Goal: Information Seeking & Learning: Learn about a topic

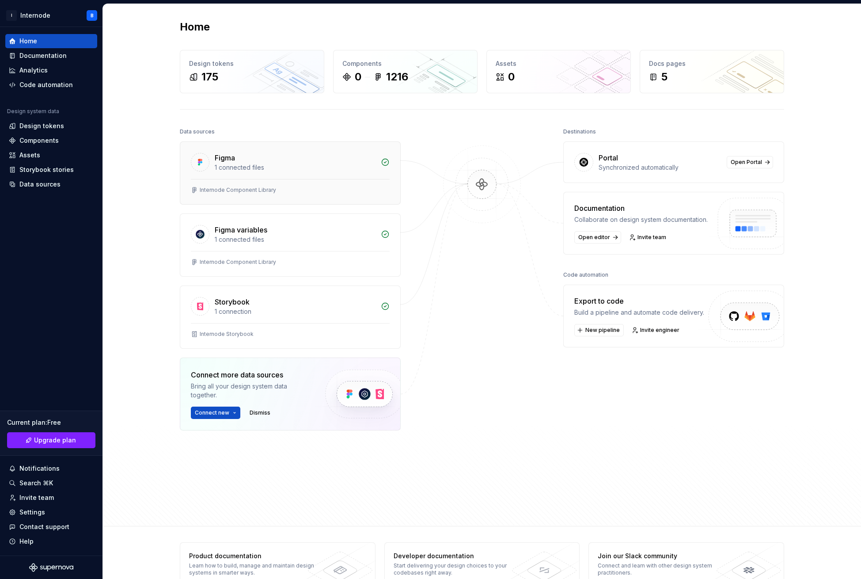
click at [327, 169] on div "1 connected files" at bounding box center [295, 167] width 161 height 9
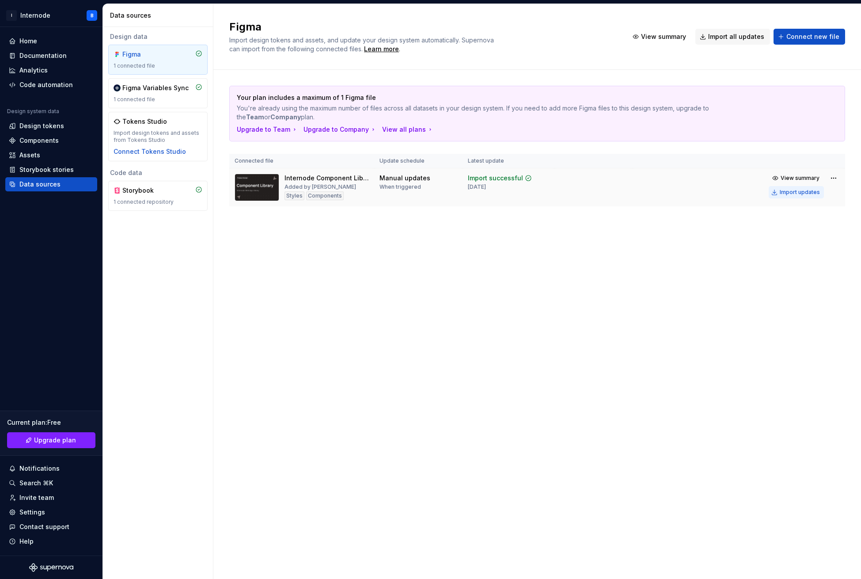
click at [797, 189] on div "Import updates" at bounding box center [800, 192] width 40 height 7
click at [63, 500] on div "Invite team" at bounding box center [51, 497] width 85 height 9
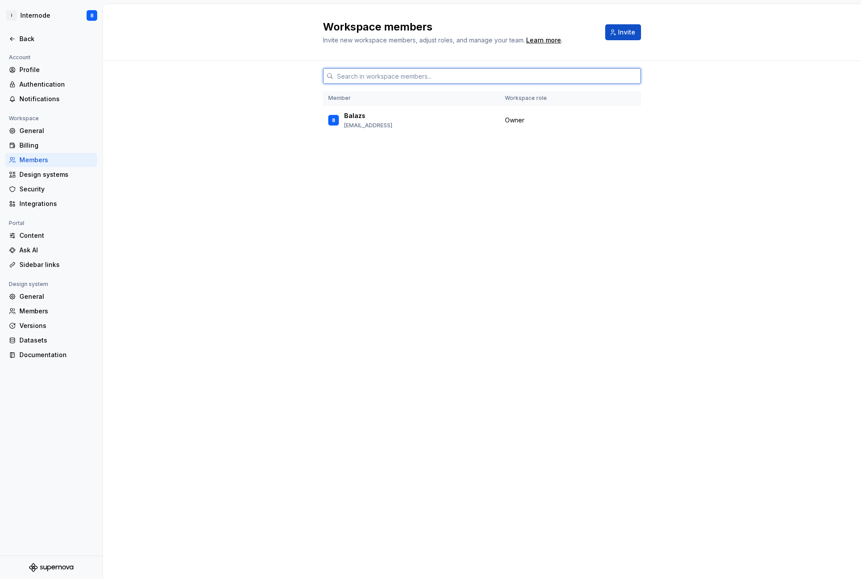
click at [454, 68] on input "text" at bounding box center [487, 76] width 307 height 16
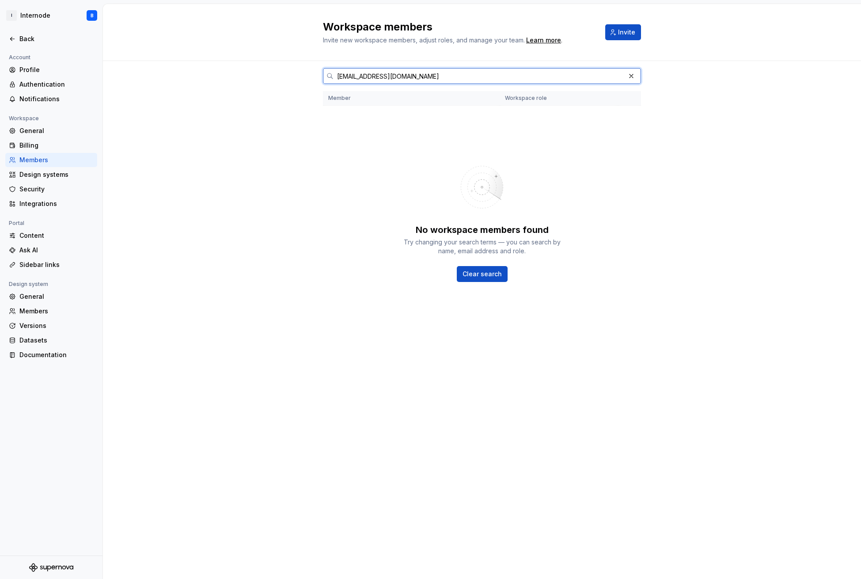
type input "balazs@internode.app"
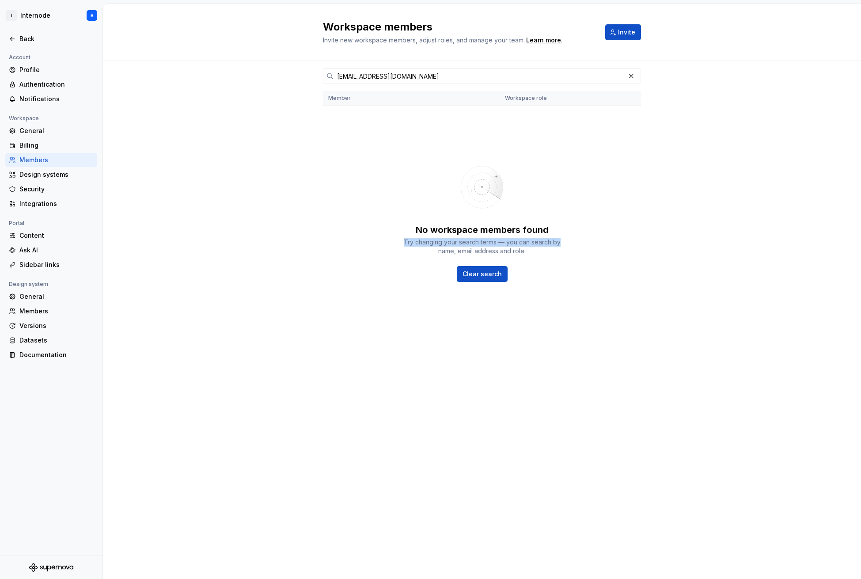
drag, startPoint x: 418, startPoint y: 218, endPoint x: 573, endPoint y: 224, distance: 155.2
click at [562, 214] on div "No workspace members found Try changing your search terms — you can search by n…" at bounding box center [482, 219] width 318 height 212
click at [577, 227] on div "No workspace members found Try changing your search terms — you can search by n…" at bounding box center [482, 219] width 318 height 212
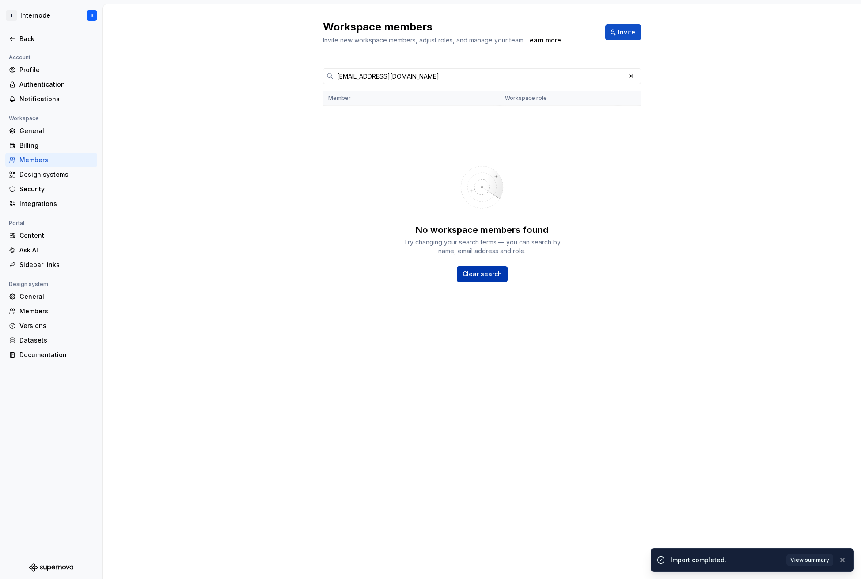
click at [491, 270] on span "Clear search" at bounding box center [482, 274] width 39 height 9
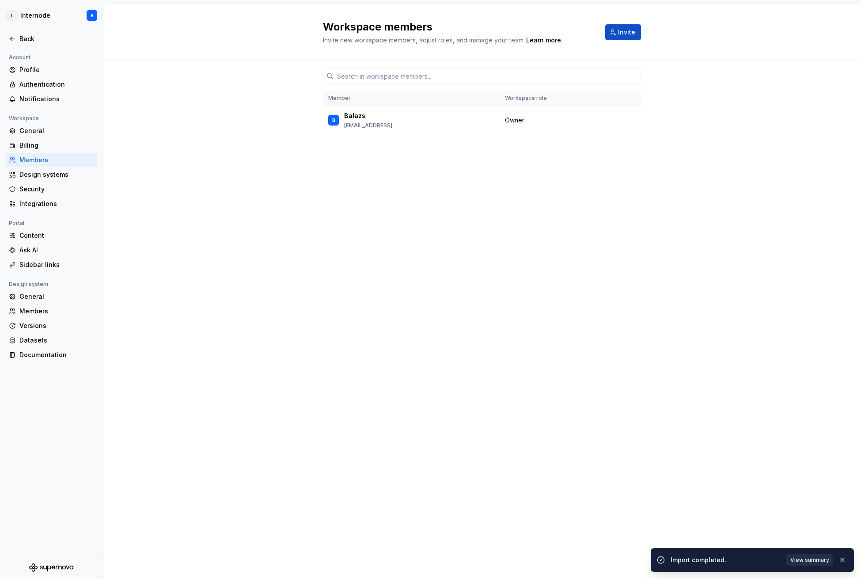
click at [821, 558] on span "View summary" at bounding box center [809, 559] width 39 height 7
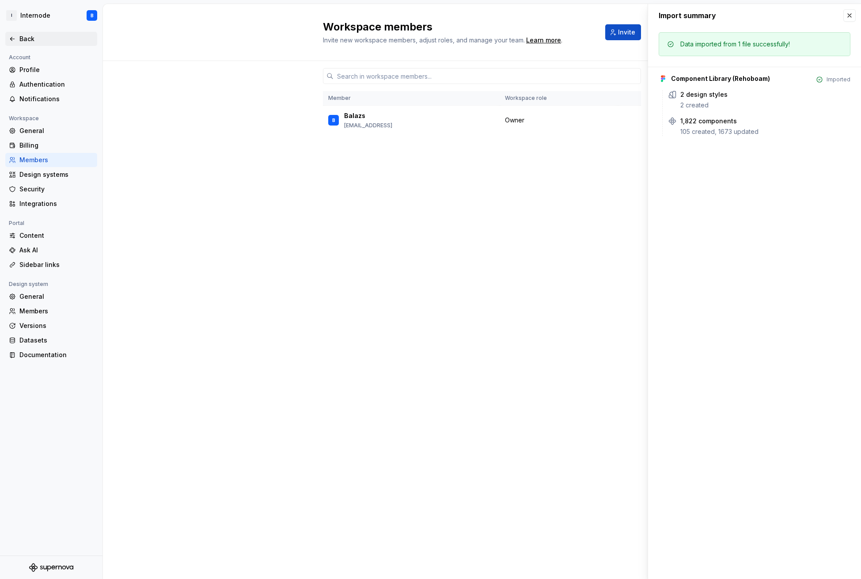
click at [22, 40] on div "Back" at bounding box center [56, 38] width 74 height 9
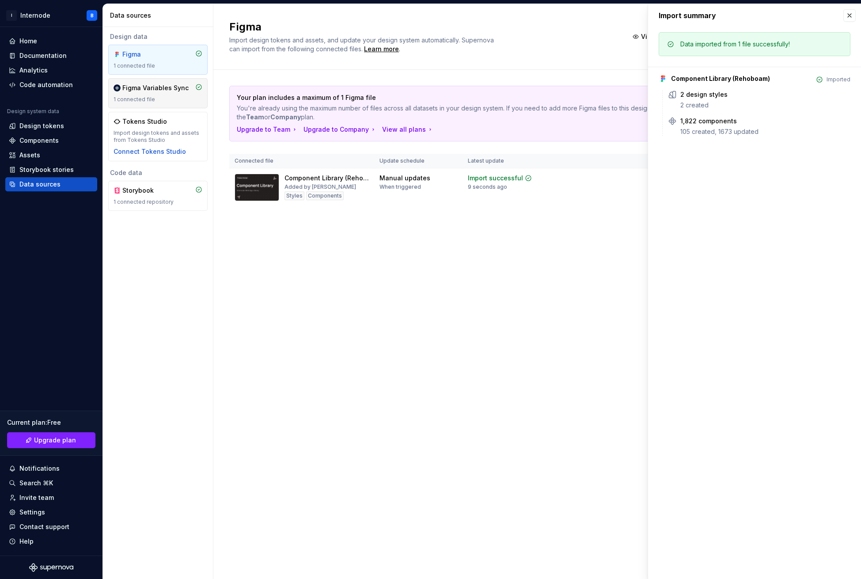
click at [176, 99] on div "1 connected file" at bounding box center [158, 99] width 89 height 7
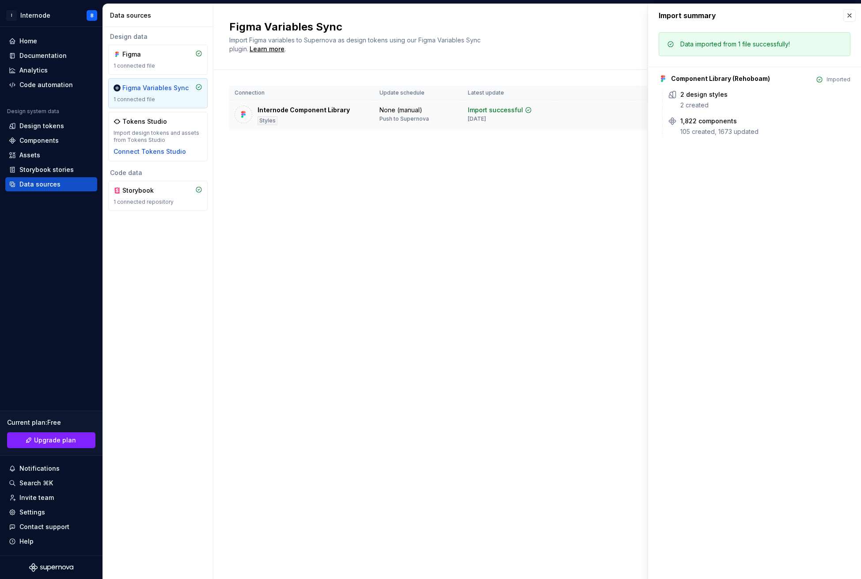
click at [596, 100] on td at bounding box center [593, 115] width 78 height 30
click at [850, 17] on button "button" at bounding box center [849, 15] width 12 height 12
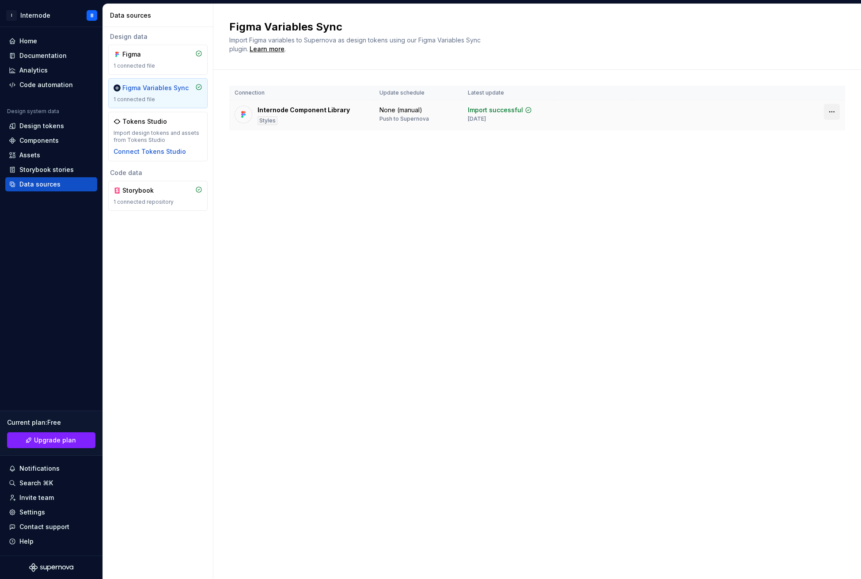
click at [834, 79] on html "I Internode B Home Documentation Analytics Code automation Design system data D…" at bounding box center [430, 289] width 861 height 579
drag, startPoint x: 344, startPoint y: 111, endPoint x: 338, endPoint y: 102, distance: 10.8
click at [344, 111] on html "I Internode B Home Documentation Analytics Code automation Design system data D…" at bounding box center [430, 289] width 861 height 579
click at [134, 89] on div "Figma Variables Sync" at bounding box center [155, 88] width 66 height 9
click at [150, 125] on div "Tokens Studio" at bounding box center [144, 121] width 45 height 9
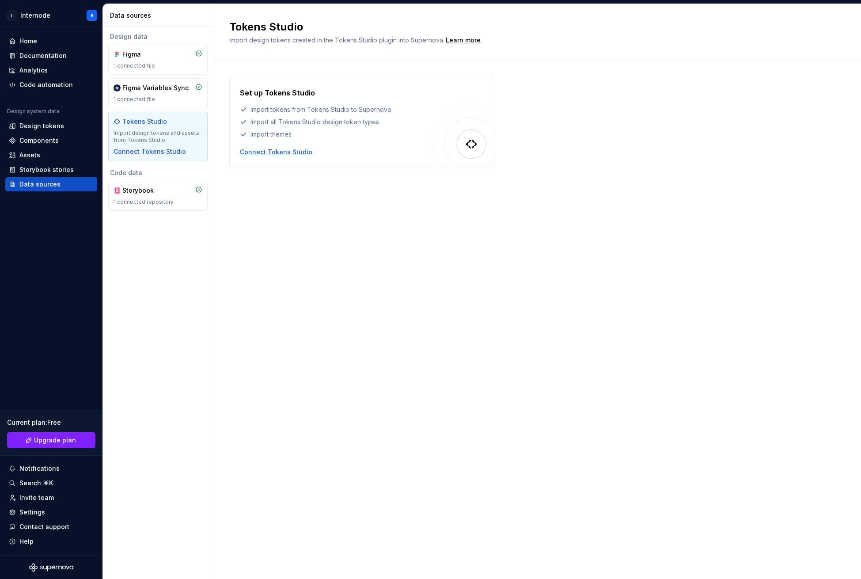
click at [274, 148] on div "Connect Tokens Studio" at bounding box center [276, 152] width 72 height 9
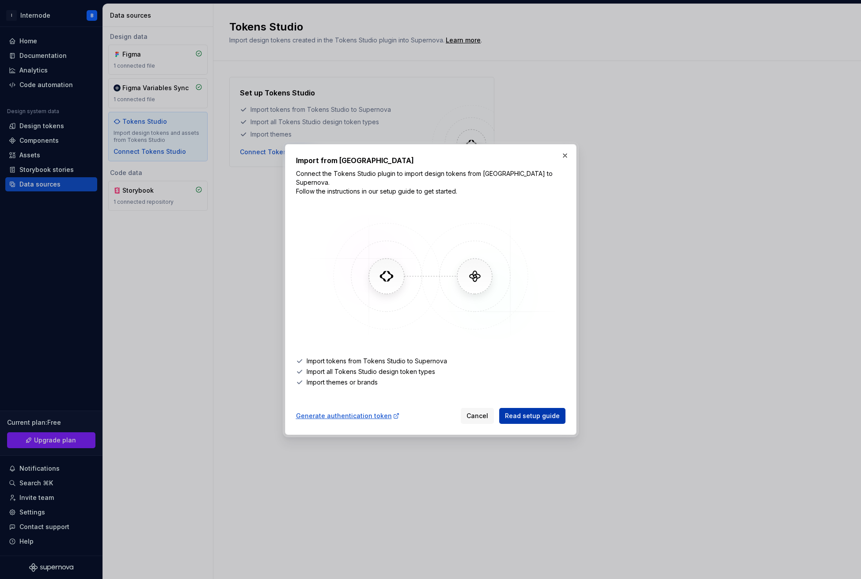
click at [523, 414] on span "Read setup guide" at bounding box center [532, 415] width 55 height 9
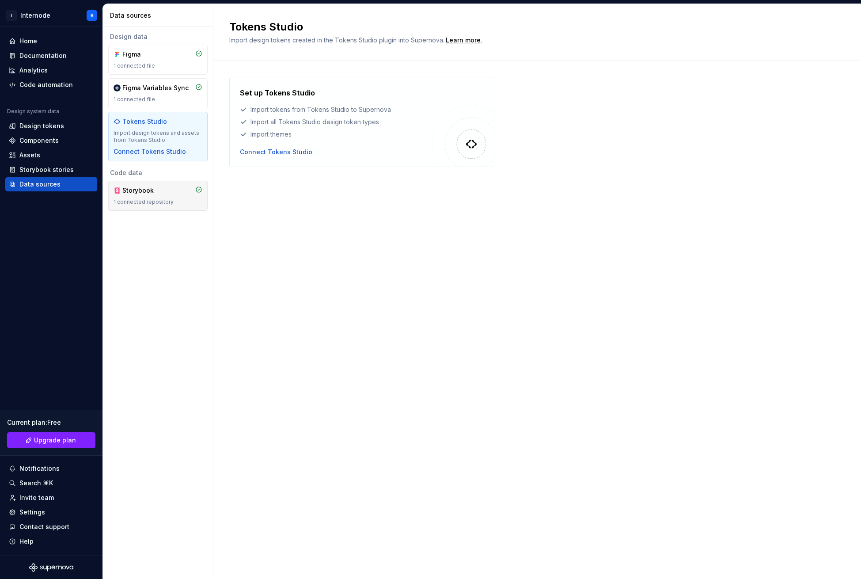
click at [184, 197] on div "Storybook 1 connected repository" at bounding box center [158, 195] width 89 height 19
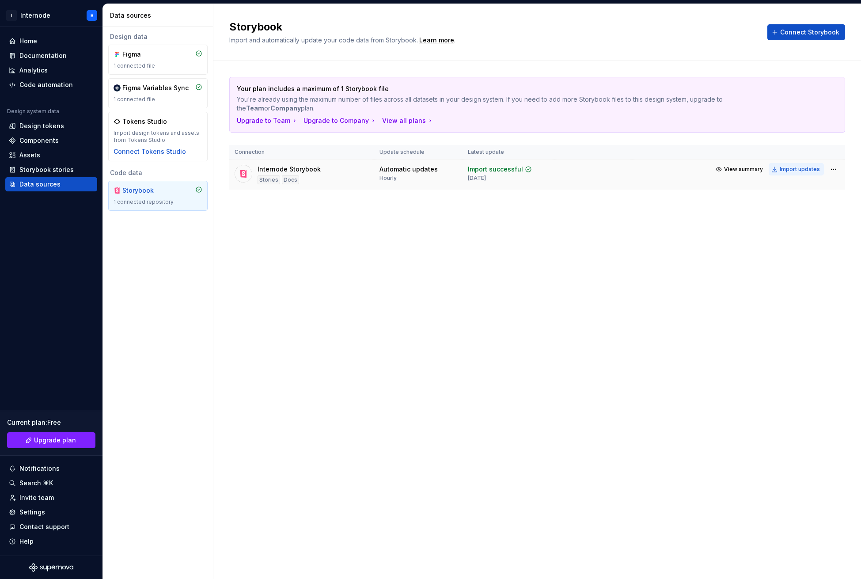
click at [793, 166] on div "Import updates" at bounding box center [800, 169] width 40 height 7
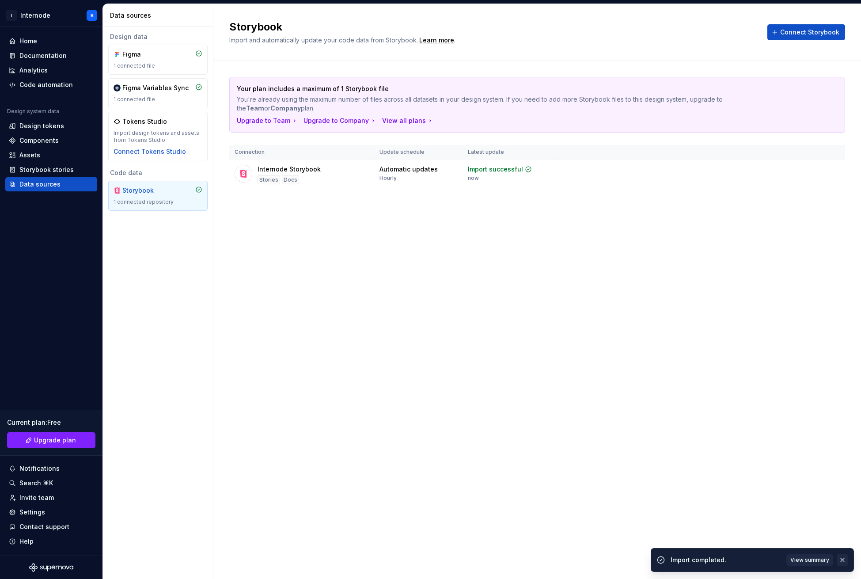
click at [841, 559] on button "button" at bounding box center [842, 560] width 11 height 12
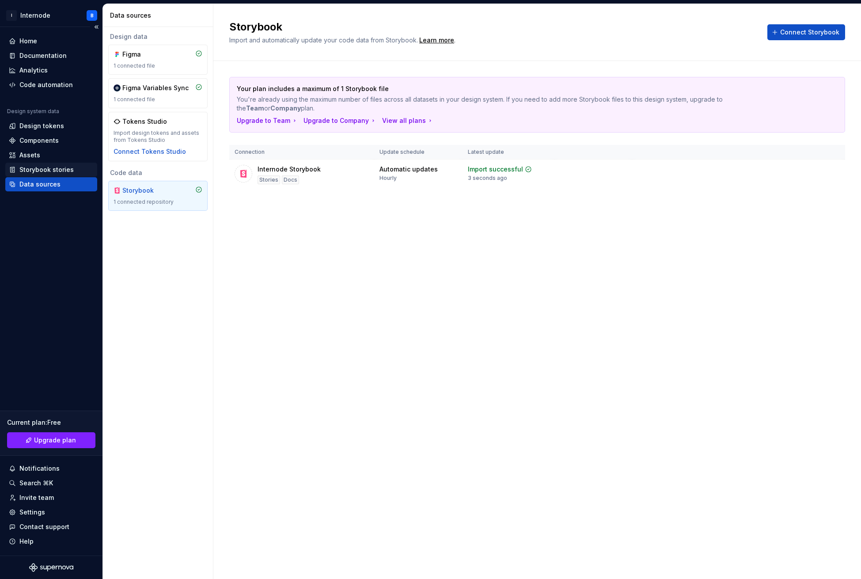
click at [55, 168] on div "Storybook stories" at bounding box center [46, 169] width 54 height 9
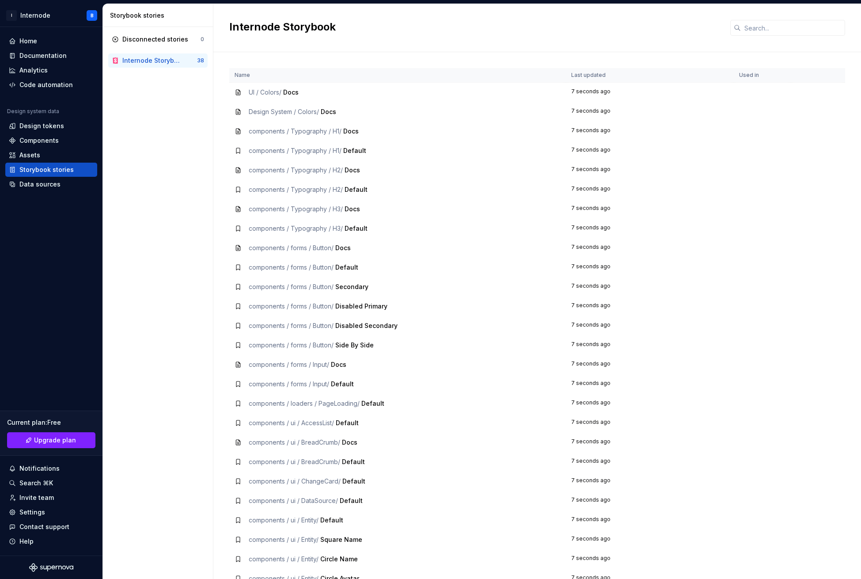
click at [276, 88] on span "UI / Colors /" at bounding box center [265, 92] width 33 height 8
click at [236, 90] on icon at bounding box center [238, 92] width 4 height 5
click at [170, 38] on div "Disconnected stories" at bounding box center [155, 39] width 66 height 9
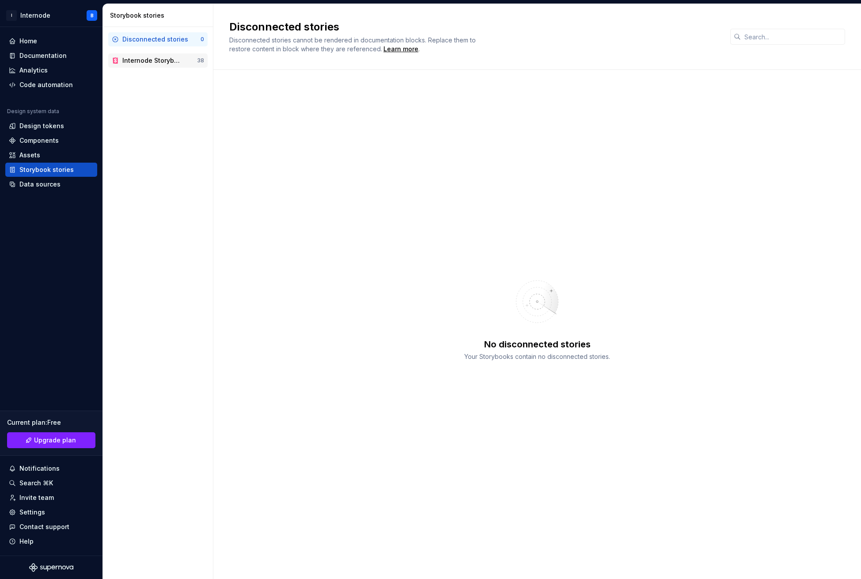
click at [163, 57] on div "Internode Storybook" at bounding box center [152, 60] width 60 height 9
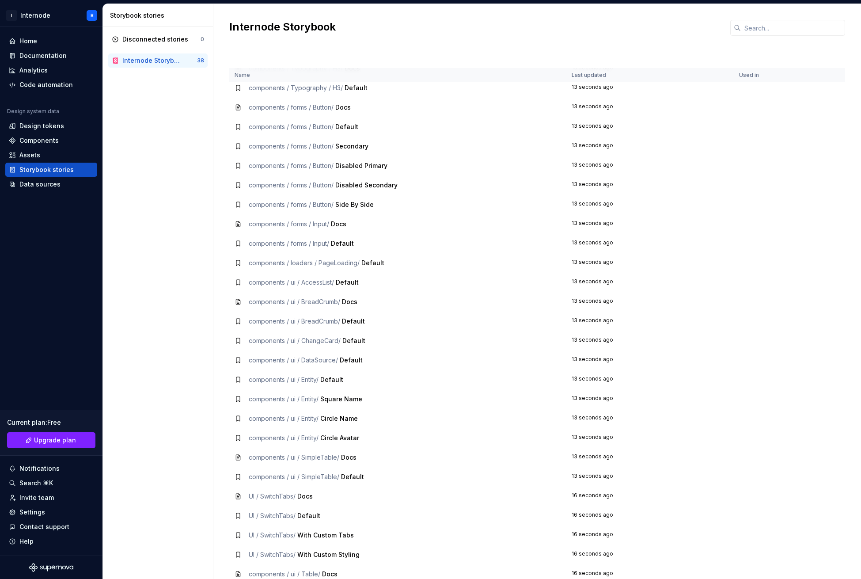
scroll to position [230, 0]
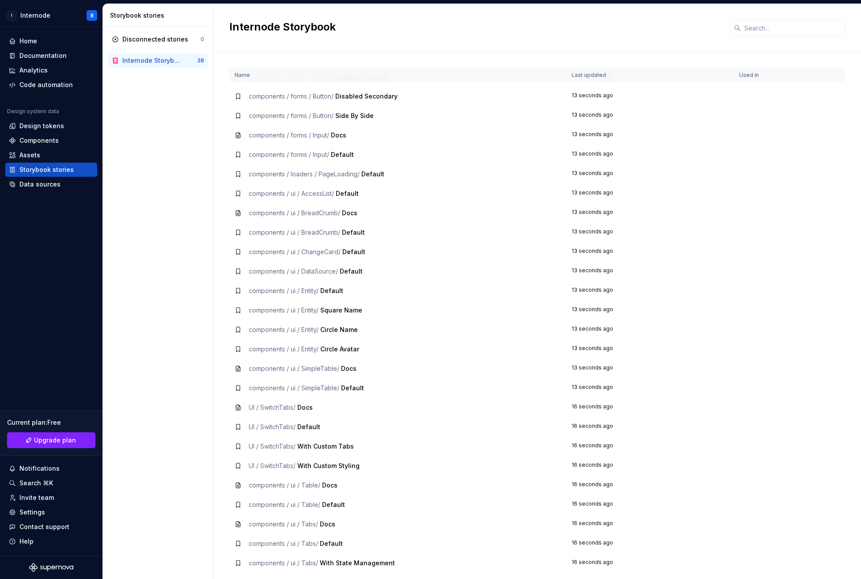
click at [339, 281] on td "components / ui / Entity / Default" at bounding box center [397, 290] width 337 height 19
click at [334, 287] on span "Default" at bounding box center [331, 291] width 23 height 8
click at [312, 287] on span "components / ui / Entity /" at bounding box center [284, 291] width 70 height 8
click at [330, 287] on span "Default" at bounding box center [331, 291] width 23 height 8
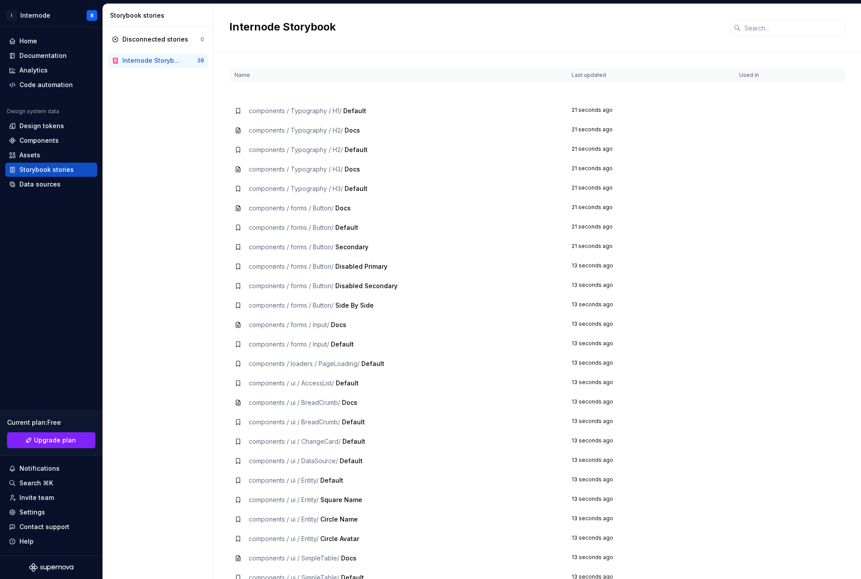
scroll to position [0, 0]
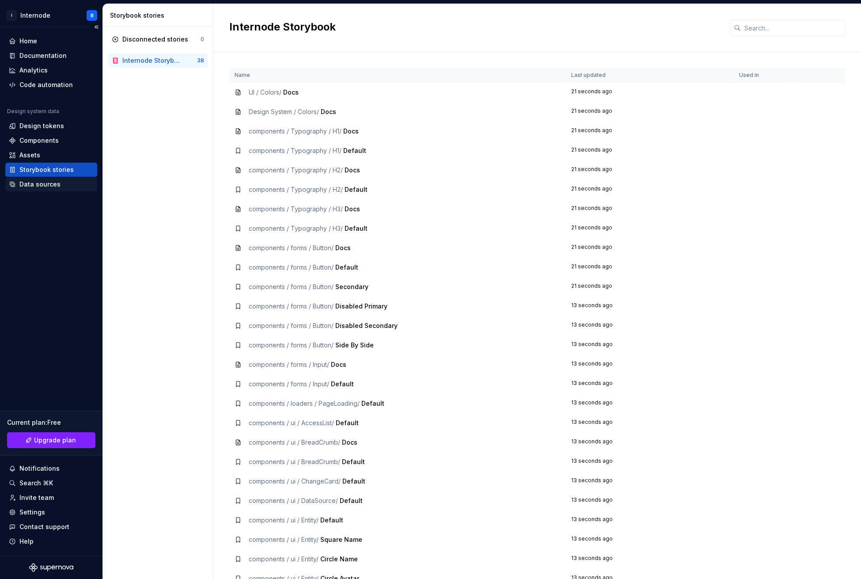
click at [45, 185] on div "Data sources" at bounding box center [39, 184] width 41 height 9
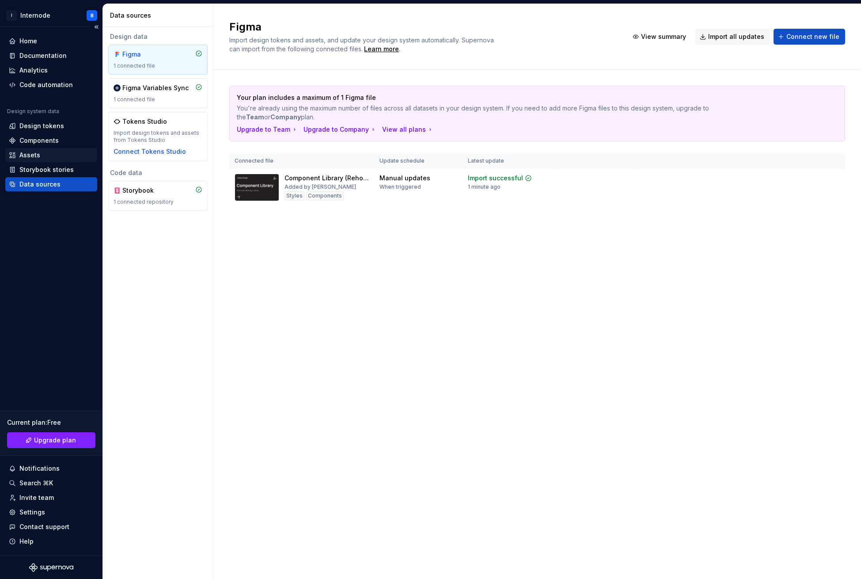
click at [46, 156] on div "Assets" at bounding box center [51, 155] width 85 height 9
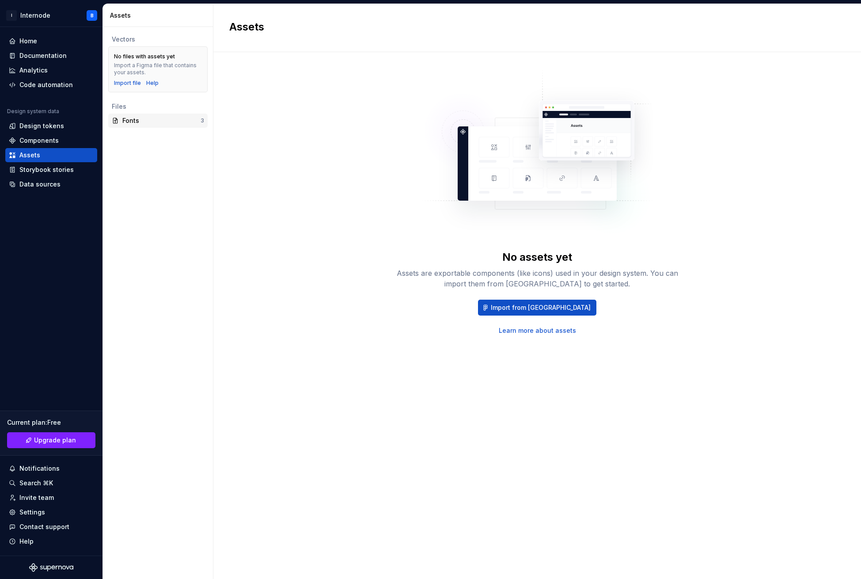
click at [154, 121] on div "Fonts" at bounding box center [161, 120] width 78 height 9
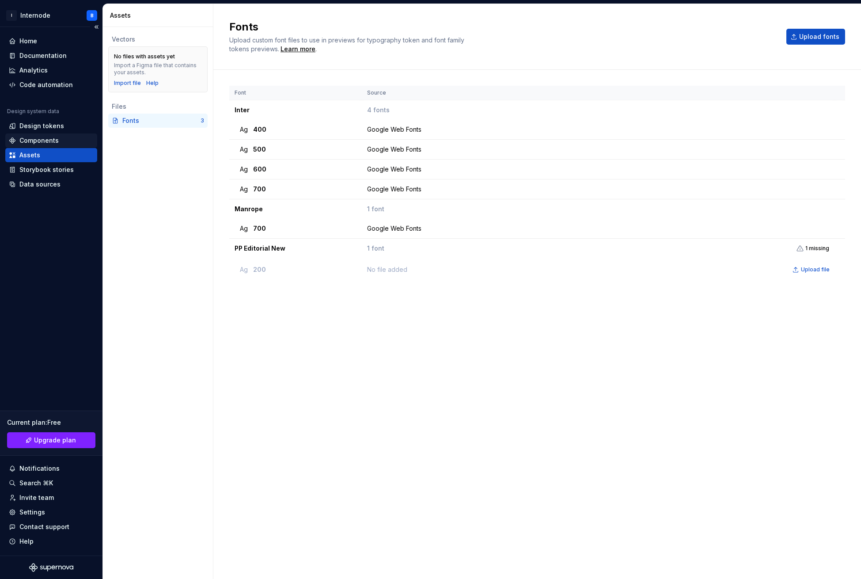
click at [52, 144] on div "Components" at bounding box center [38, 140] width 39 height 9
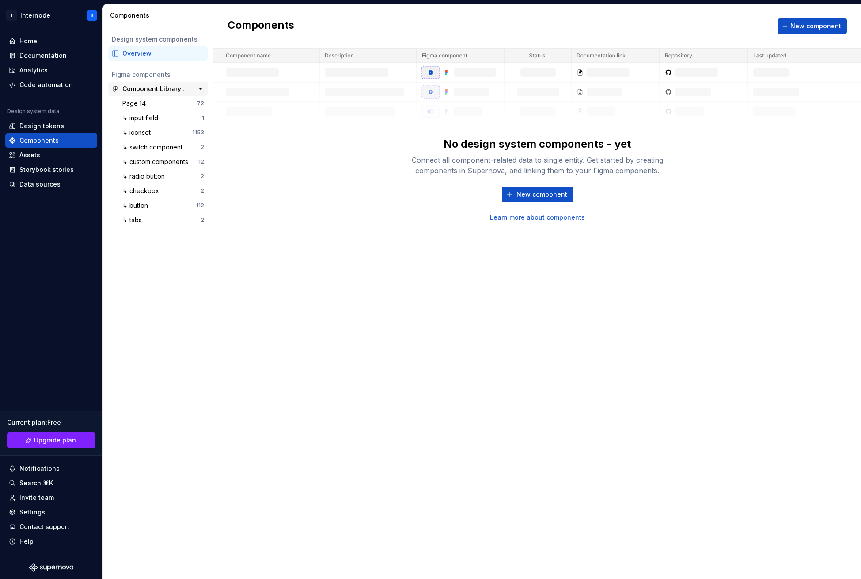
click at [153, 86] on div "Component Library (Rehoboam)" at bounding box center [155, 88] width 66 height 9
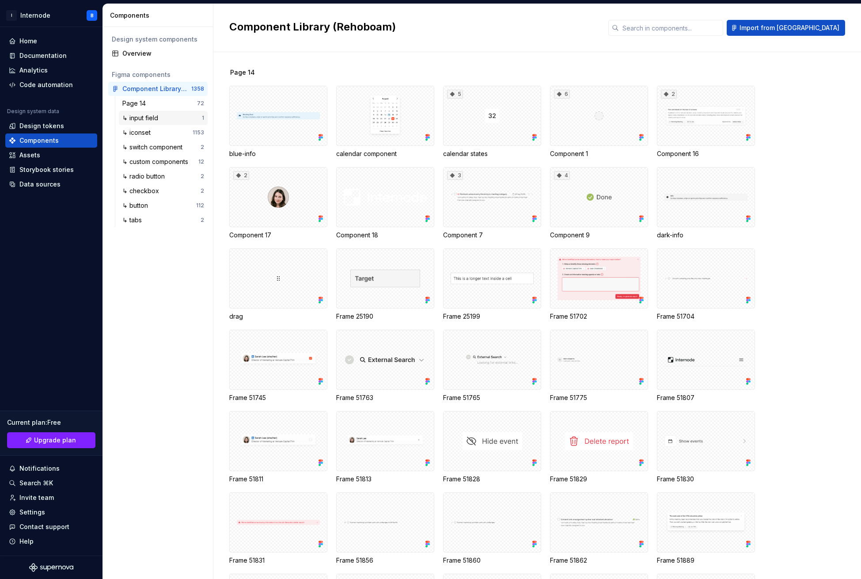
click at [150, 122] on div "↳ input field 1" at bounding box center [163, 118] width 89 height 14
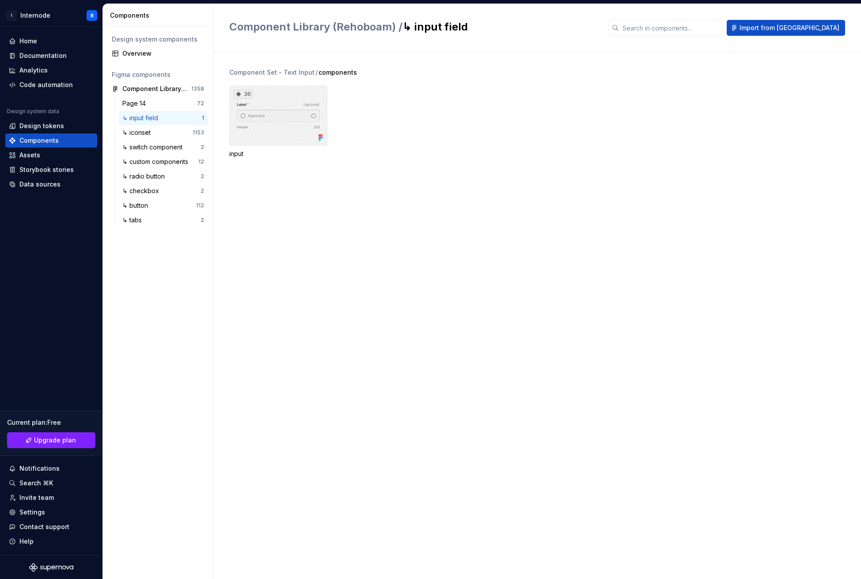
click at [268, 121] on div "36" at bounding box center [278, 116] width 98 height 60
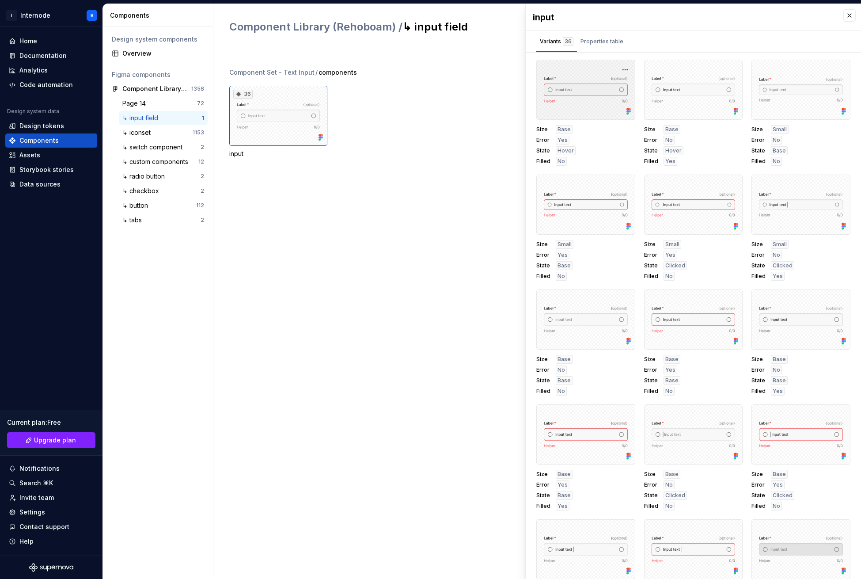
click at [570, 91] on div at bounding box center [585, 90] width 99 height 60
click at [594, 43] on div "Properties table" at bounding box center [602, 41] width 43 height 9
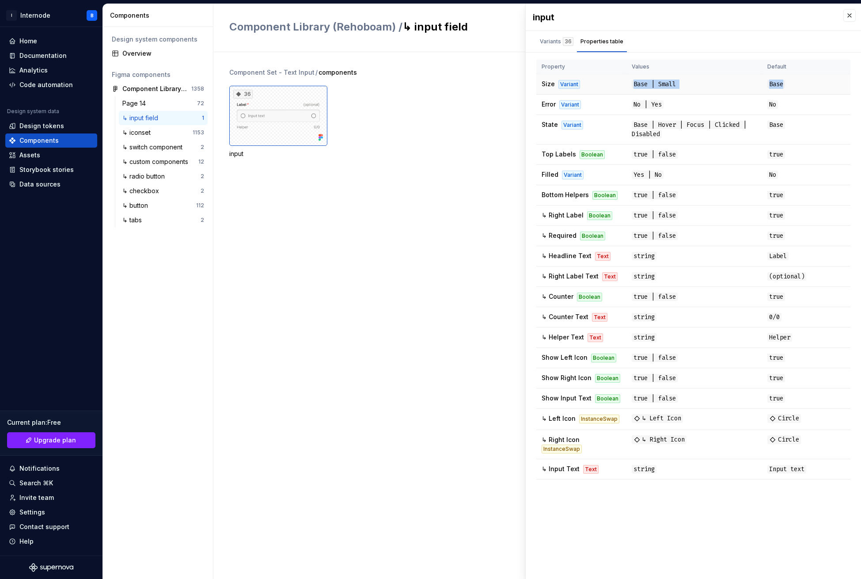
drag, startPoint x: 628, startPoint y: 83, endPoint x: 788, endPoint y: 87, distance: 159.6
click at [787, 87] on tr "Size Variant Base | Small Base" at bounding box center [693, 84] width 314 height 20
click at [789, 86] on td "Base" at bounding box center [806, 84] width 88 height 20
click at [554, 37] on div "Variants 36" at bounding box center [557, 41] width 34 height 9
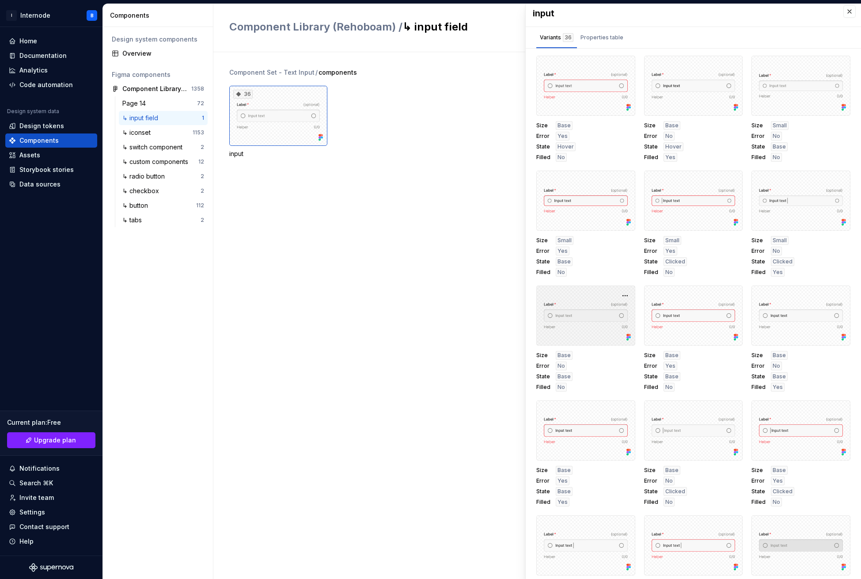
click at [606, 310] on div at bounding box center [585, 315] width 99 height 60
click at [621, 295] on button "button" at bounding box center [625, 295] width 12 height 12
click at [154, 132] on div "↳ iconset" at bounding box center [138, 132] width 32 height 9
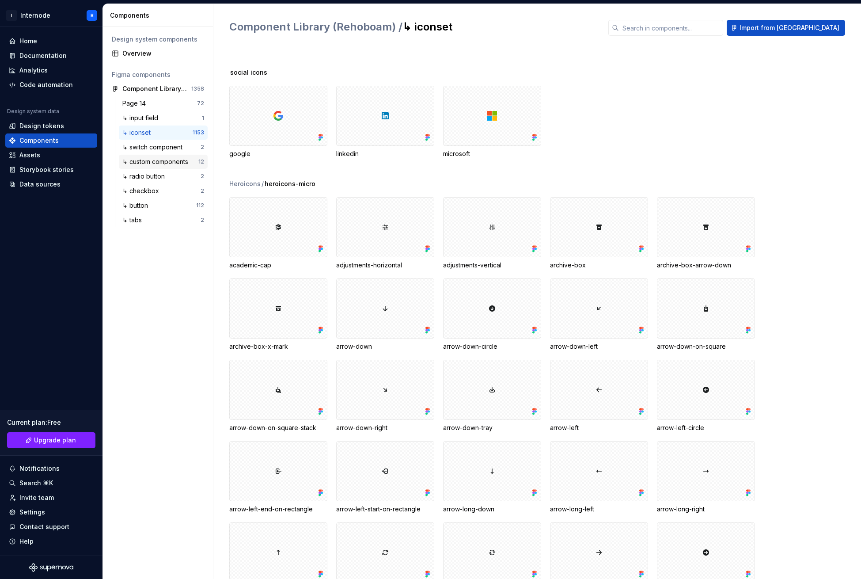
click at [176, 159] on div "↳ custom components" at bounding box center [156, 161] width 69 height 9
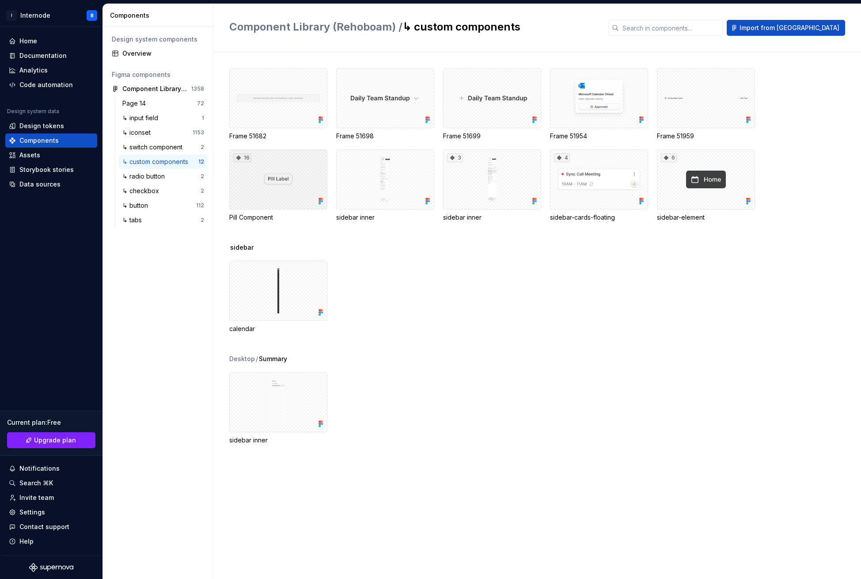
click at [281, 156] on div "16" at bounding box center [278, 179] width 98 height 60
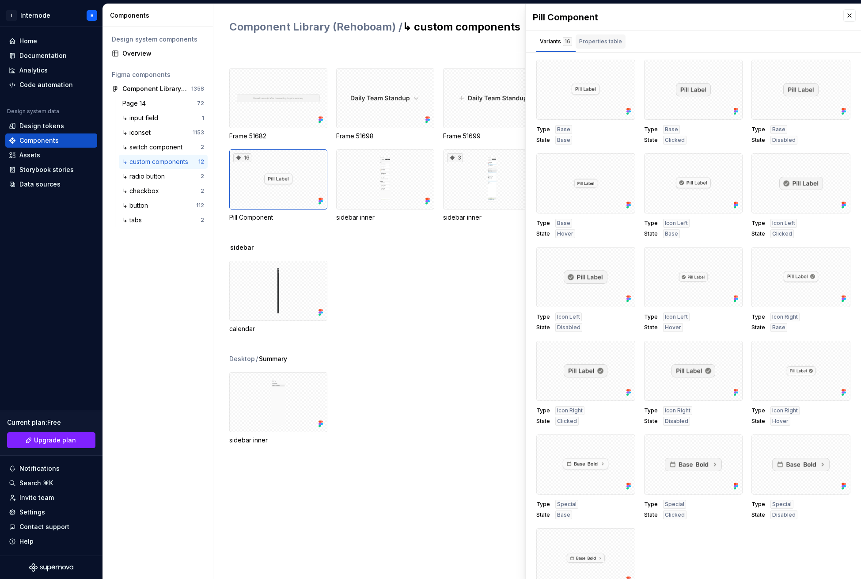
click at [592, 42] on div "Properties table" at bounding box center [600, 41] width 43 height 9
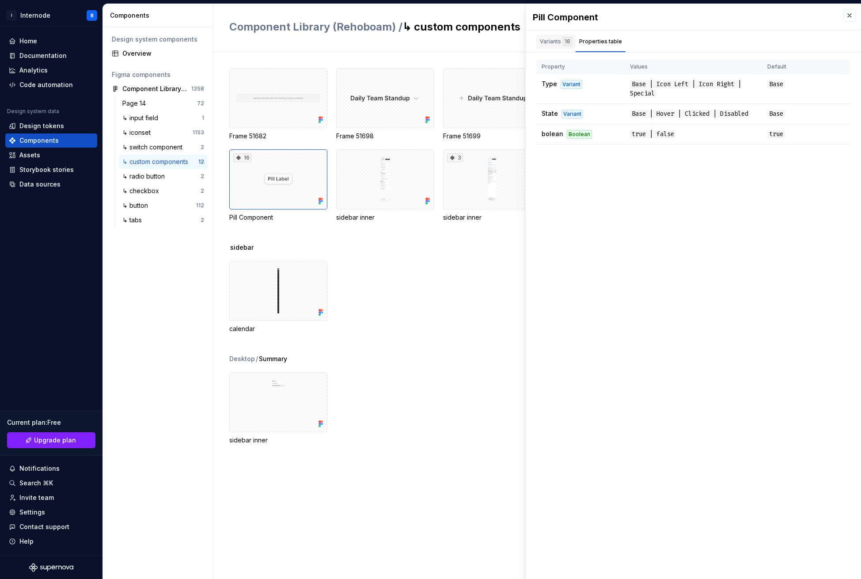
click at [554, 47] on div "Variants 16" at bounding box center [555, 41] width 39 height 14
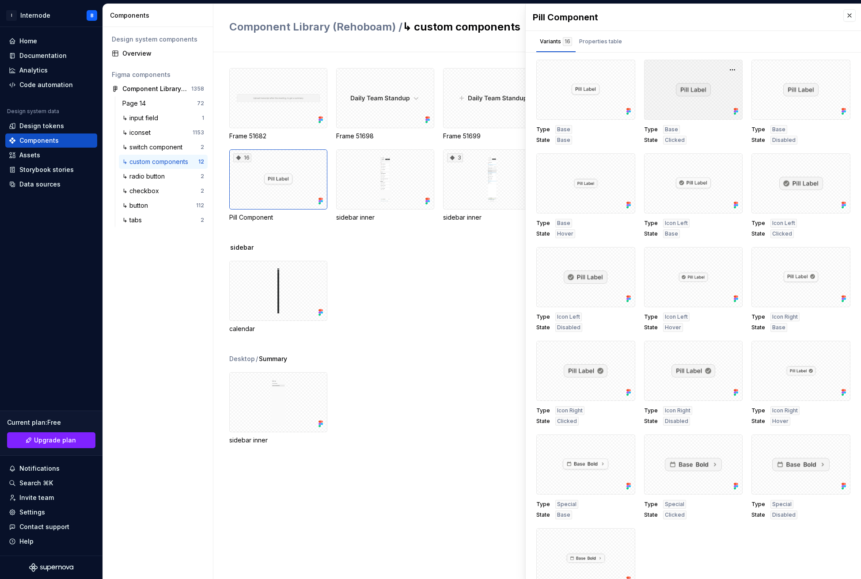
click at [691, 96] on div at bounding box center [693, 90] width 99 height 60
click at [281, 283] on div at bounding box center [278, 291] width 98 height 60
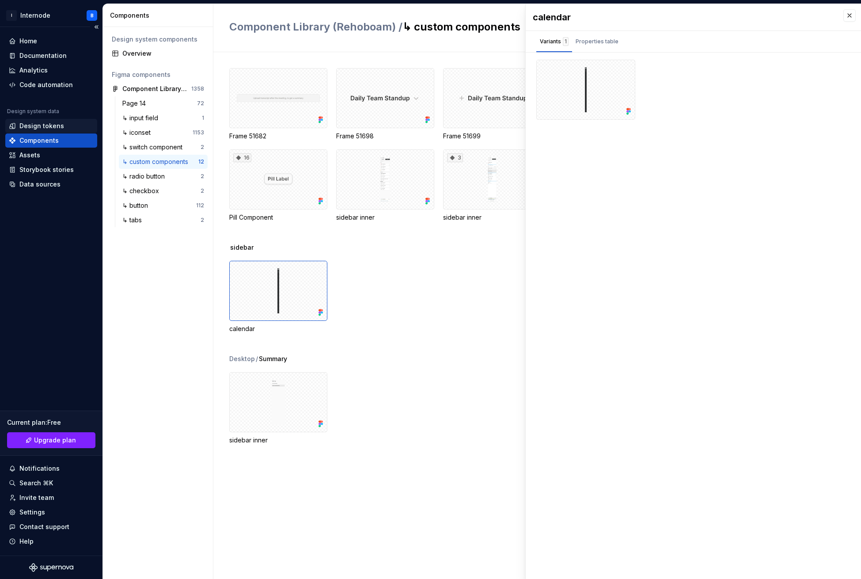
click at [53, 128] on div "Design tokens" at bounding box center [41, 125] width 45 height 9
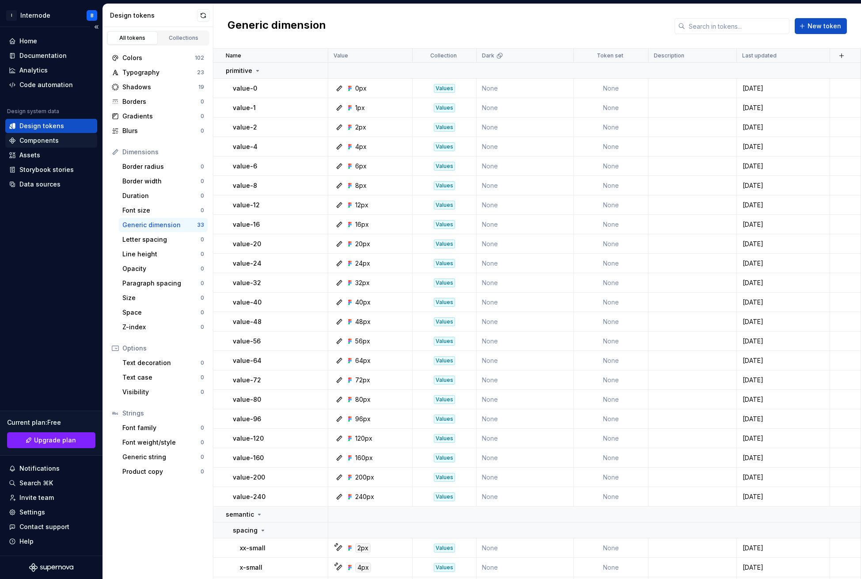
click at [55, 143] on div "Components" at bounding box center [38, 140] width 39 height 9
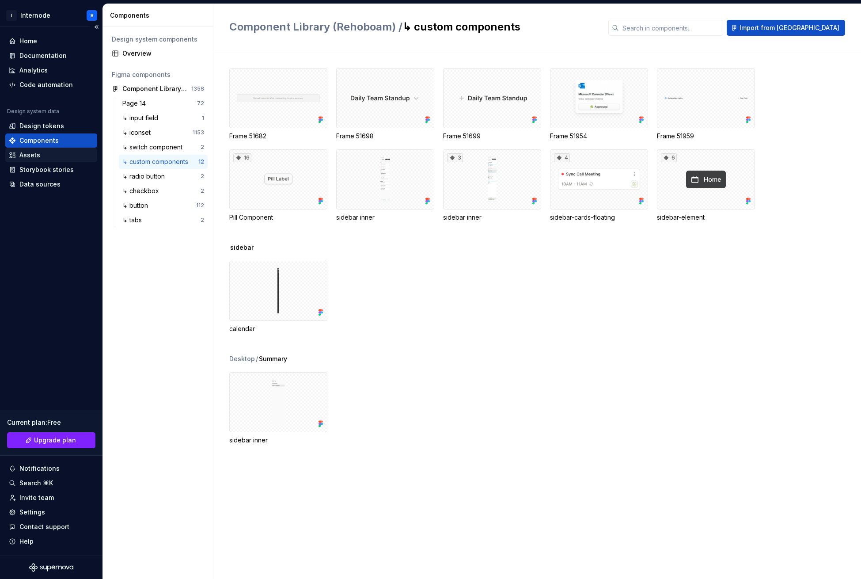
click at [46, 153] on div "Assets" at bounding box center [51, 155] width 85 height 9
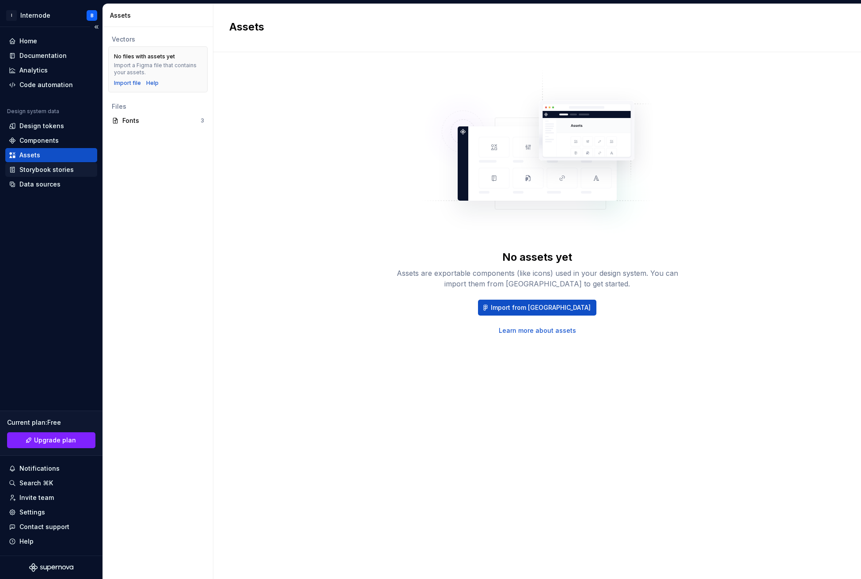
click at [53, 172] on div "Storybook stories" at bounding box center [46, 169] width 54 height 9
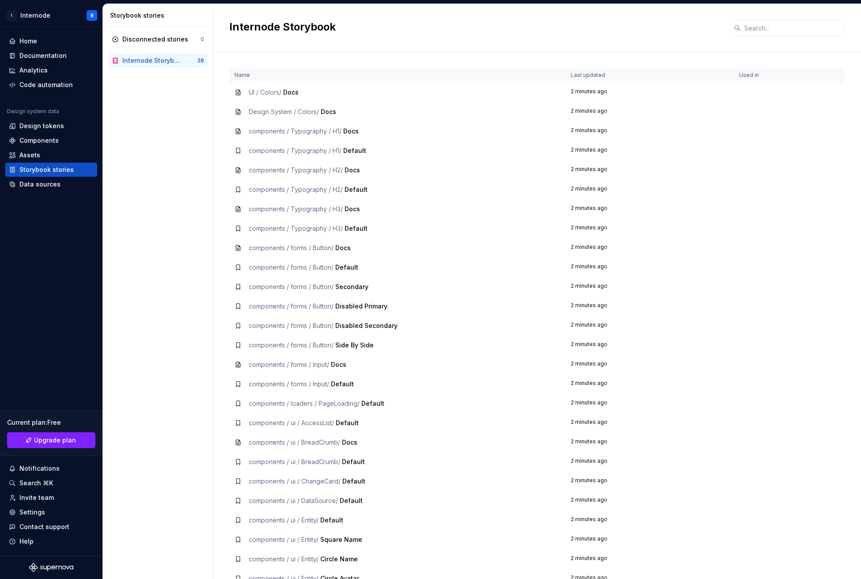
click at [197, 60] on div "38" at bounding box center [200, 60] width 7 height 7
click at [262, 88] on span "UI / Colors /" at bounding box center [265, 92] width 33 height 8
click at [584, 83] on td "2 minutes ago" at bounding box center [650, 93] width 168 height 20
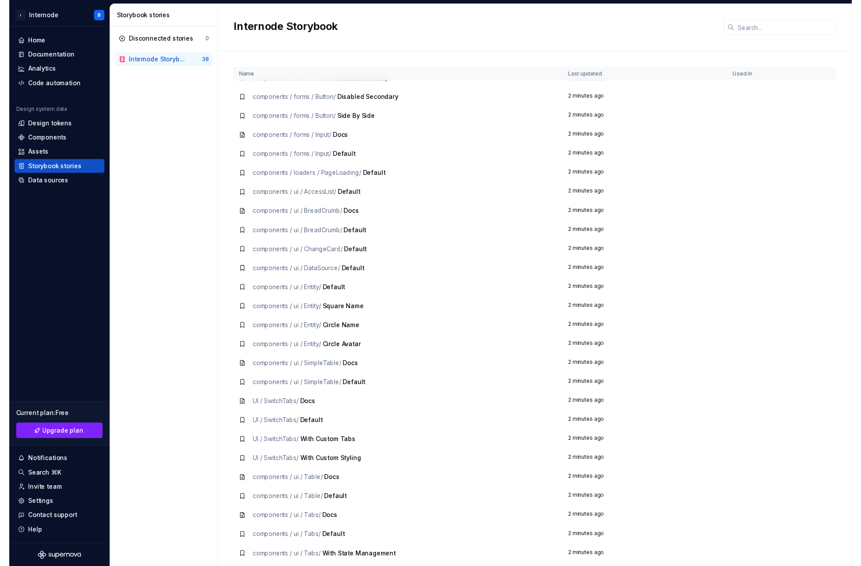
scroll to position [227, 0]
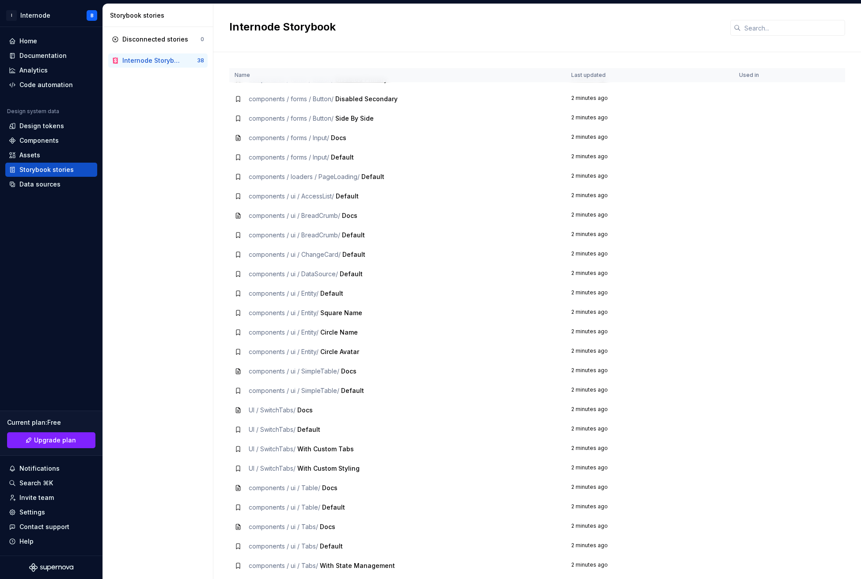
click at [296, 478] on td "components / ui / Table / Docs" at bounding box center [397, 487] width 337 height 19
click at [240, 484] on icon at bounding box center [238, 487] width 7 height 7
click at [274, 484] on span "components / ui / Table /" at bounding box center [285, 488] width 72 height 8
click at [330, 484] on span "Docs" at bounding box center [329, 488] width 15 height 8
click at [334, 464] on span "With Custom Styling" at bounding box center [328, 468] width 62 height 8
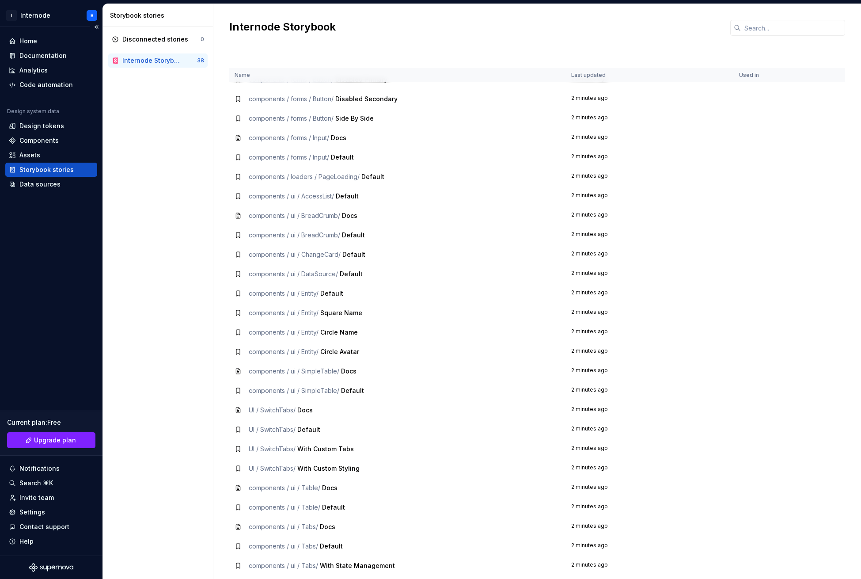
click at [43, 173] on div "Storybook stories" at bounding box center [46, 169] width 54 height 9
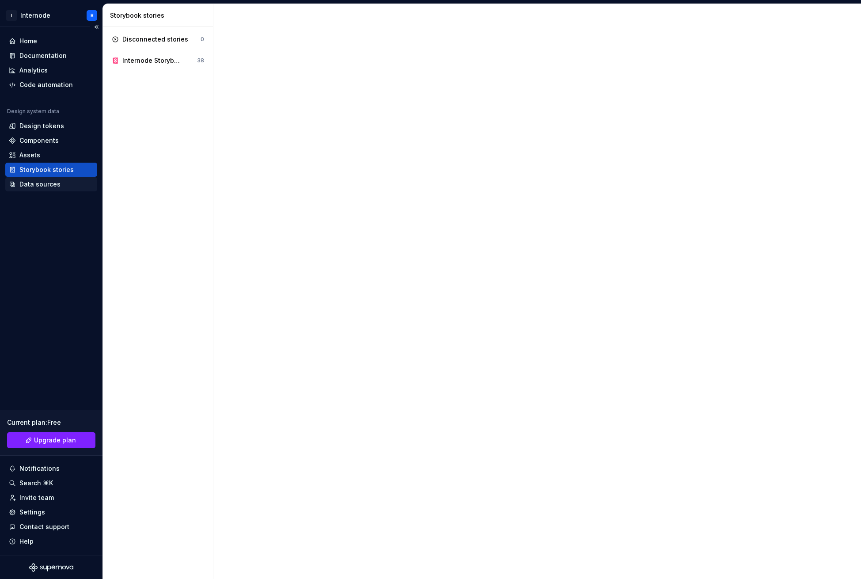
click at [43, 183] on div "Data sources" at bounding box center [39, 184] width 41 height 9
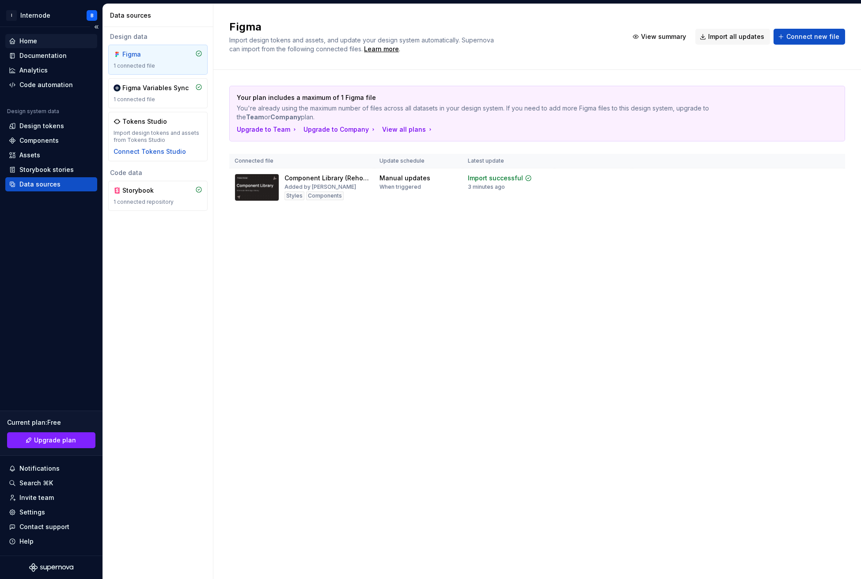
click at [42, 42] on div "Home" at bounding box center [51, 41] width 85 height 9
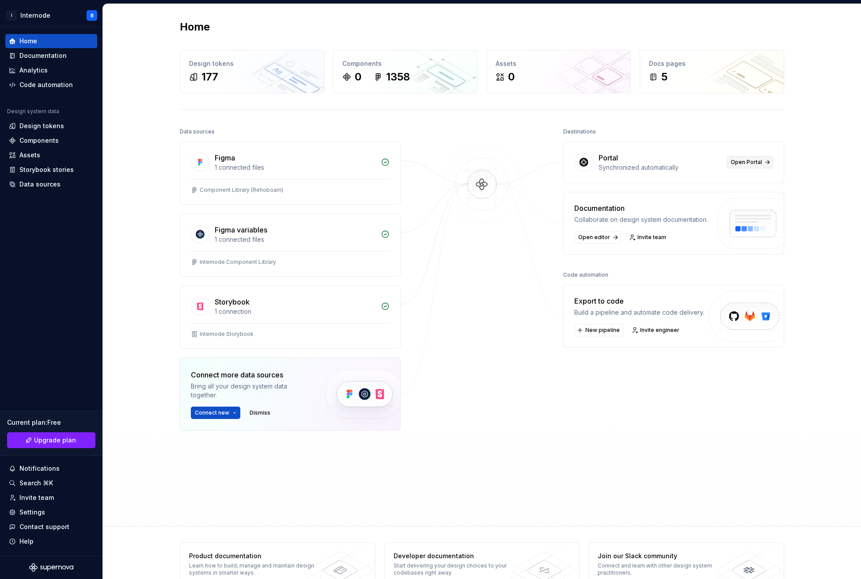
click at [748, 160] on span "Open Portal" at bounding box center [746, 162] width 31 height 7
